Goal: Task Accomplishment & Management: Manage account settings

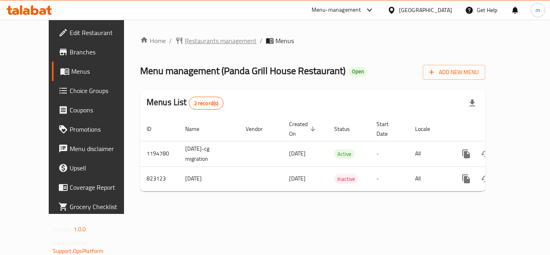
click at [199, 37] on span "Restaurants management" at bounding box center [221, 41] width 72 height 10
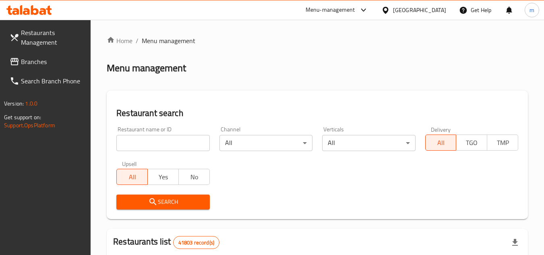
click at [33, 66] on span "Branches" at bounding box center [53, 62] width 64 height 10
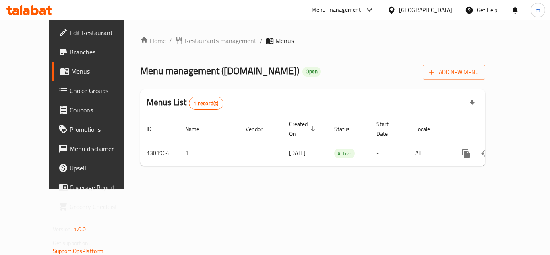
click at [414, 14] on div "United Arab Emirates" at bounding box center [425, 10] width 53 height 9
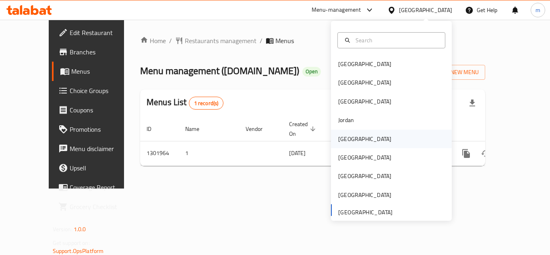
click at [357, 143] on div "[GEOGRAPHIC_DATA]" at bounding box center [391, 139] width 121 height 19
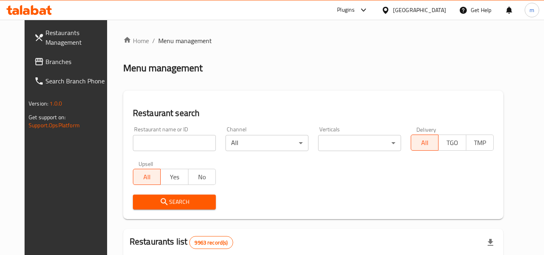
click at [46, 57] on span "Branches" at bounding box center [78, 62] width 64 height 10
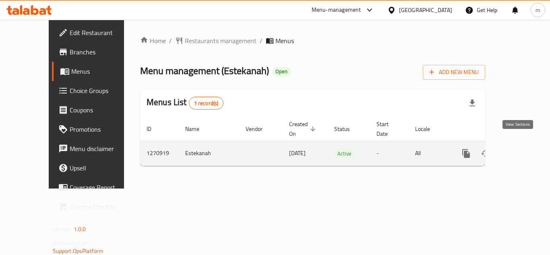
click at [521, 149] on icon "enhanced table" at bounding box center [525, 154] width 10 height 10
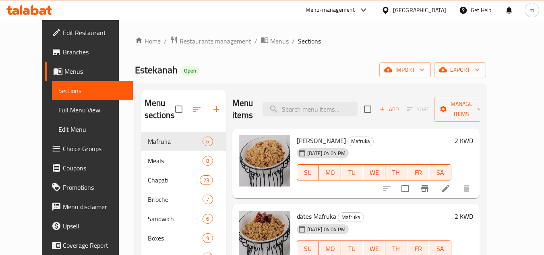
click at [63, 29] on span "Edit Restaurant" at bounding box center [95, 33] width 64 height 10
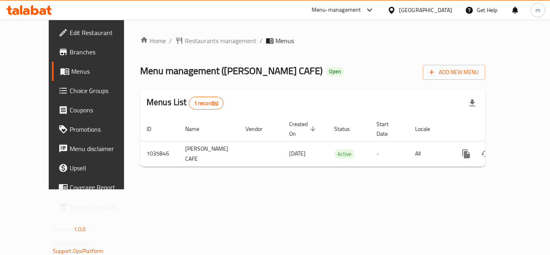
click at [439, 11] on div "United Arab Emirates" at bounding box center [425, 10] width 53 height 9
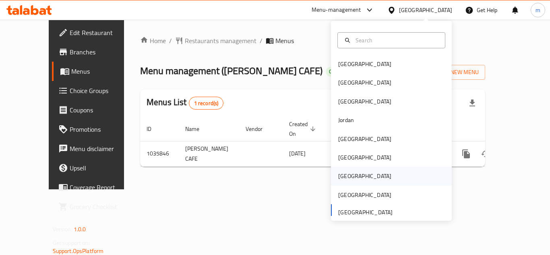
click at [350, 173] on div "Qatar" at bounding box center [365, 176] width 66 height 19
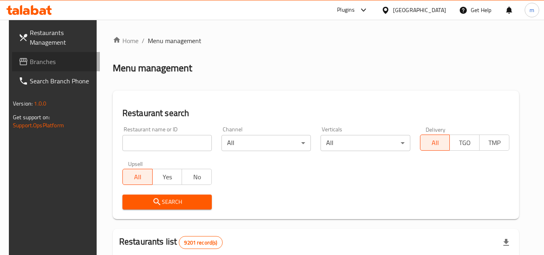
click at [46, 57] on span "Branches" at bounding box center [62, 62] width 64 height 10
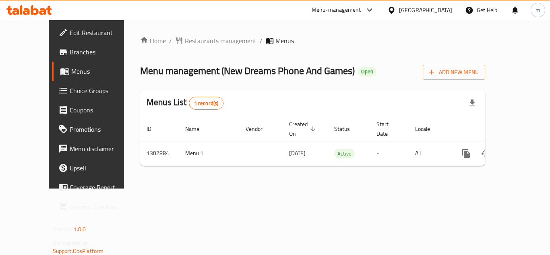
click at [440, 10] on div "Qatar" at bounding box center [425, 10] width 53 height 9
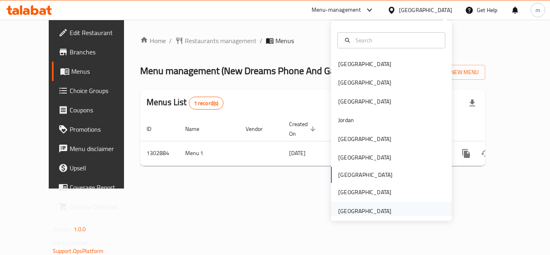
click at [374, 212] on div "[GEOGRAPHIC_DATA]" at bounding box center [364, 211] width 53 height 9
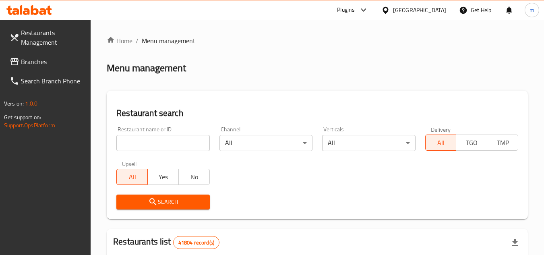
click at [40, 60] on span "Branches" at bounding box center [53, 62] width 64 height 10
